Goal: Find specific page/section: Find specific page/section

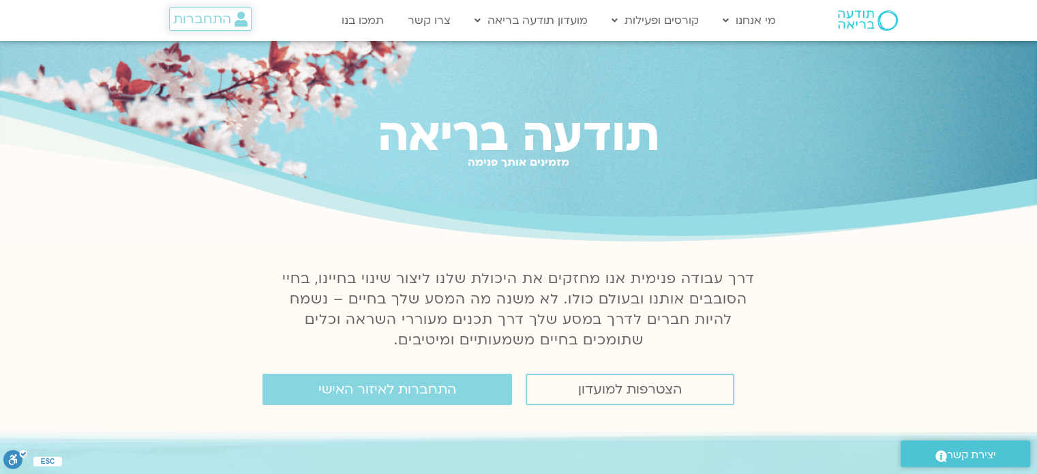
click at [191, 21] on span "התחברות" at bounding box center [202, 19] width 58 height 15
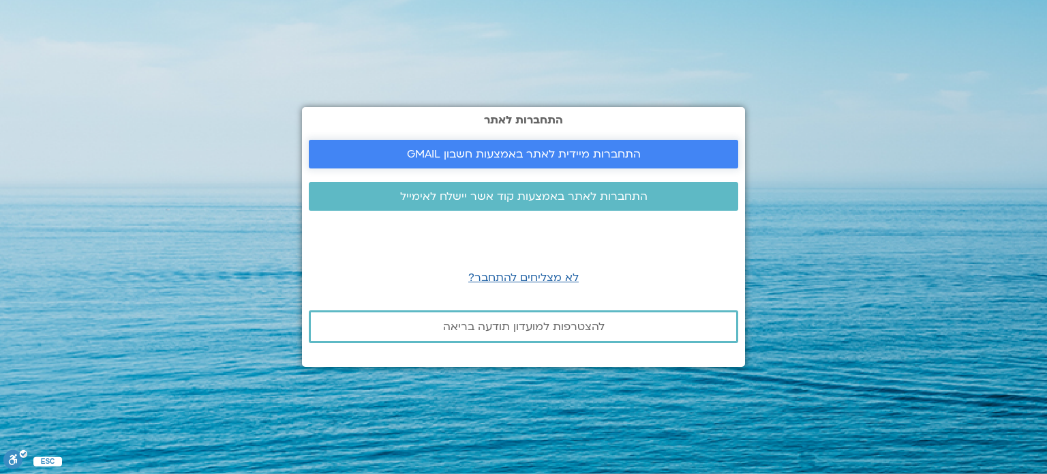
click at [339, 149] on span "התחברות מיידית לאתר באמצעות חשבון GMAIL" at bounding box center [523, 154] width 397 height 12
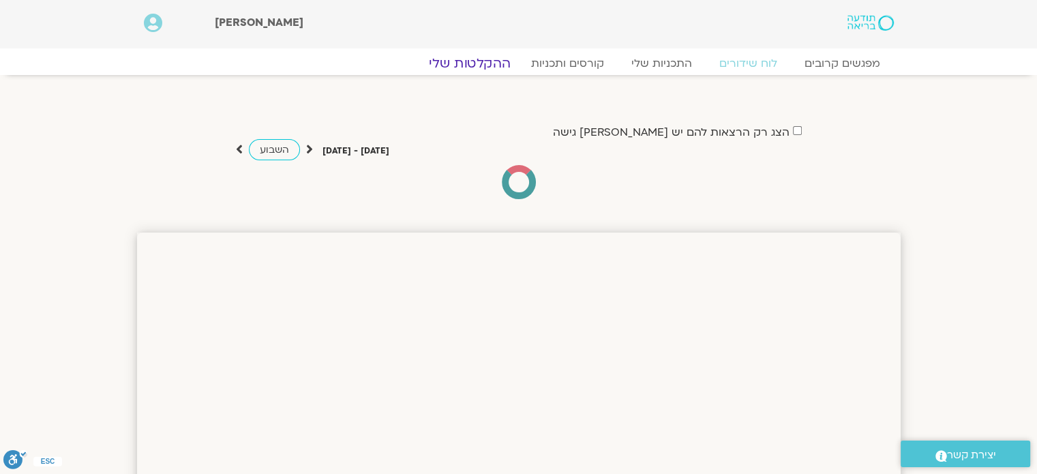
click at [488, 59] on link "ההקלטות שלי" at bounding box center [469, 63] width 114 height 16
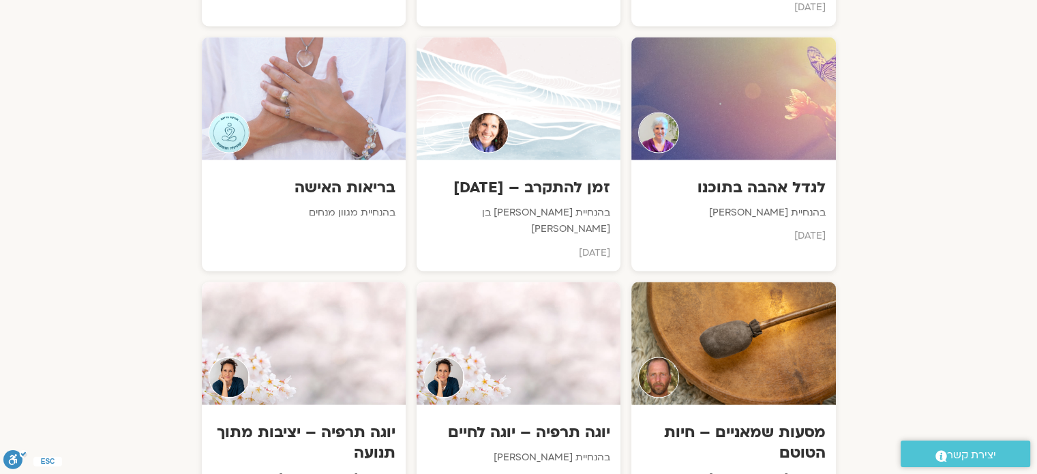
scroll to position [2624, 0]
